Goal: Information Seeking & Learning: Learn about a topic

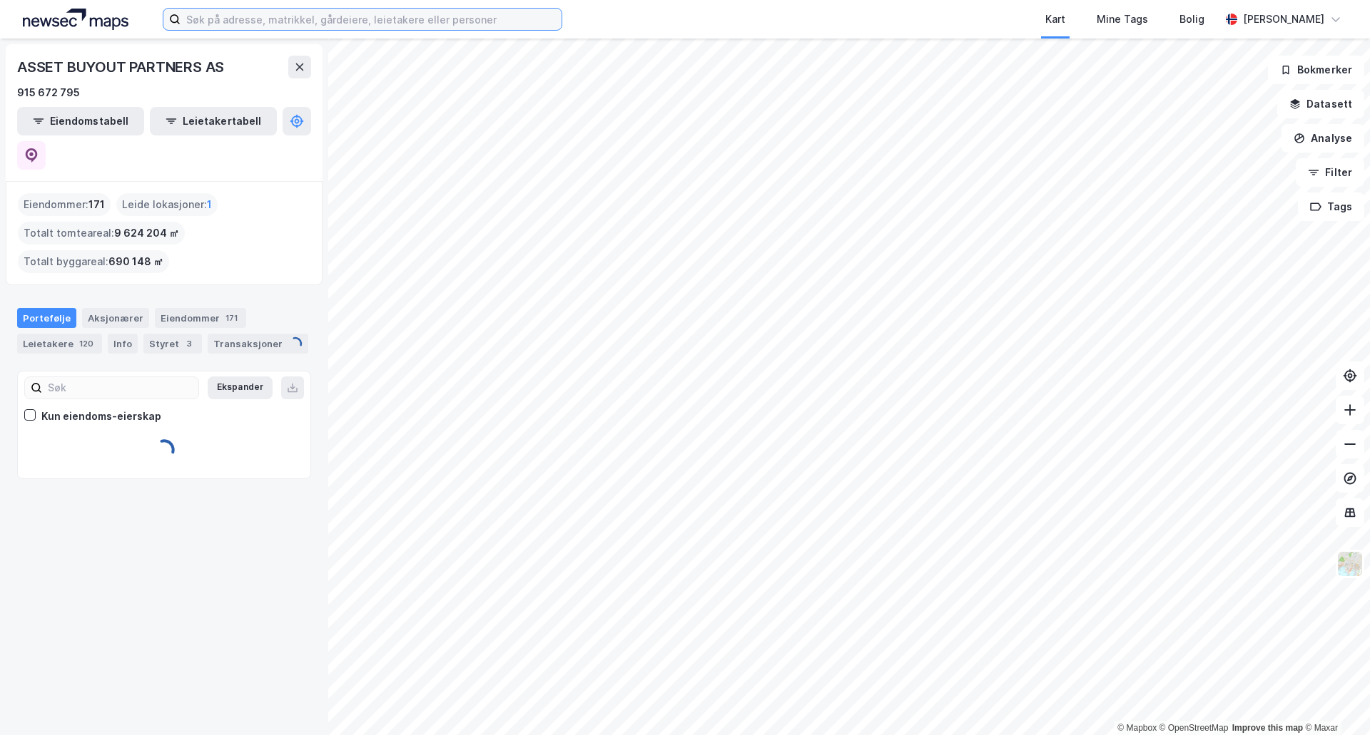
click at [230, 29] on input at bounding box center [370, 19] width 381 height 21
